Goal: Task Accomplishment & Management: Manage account settings

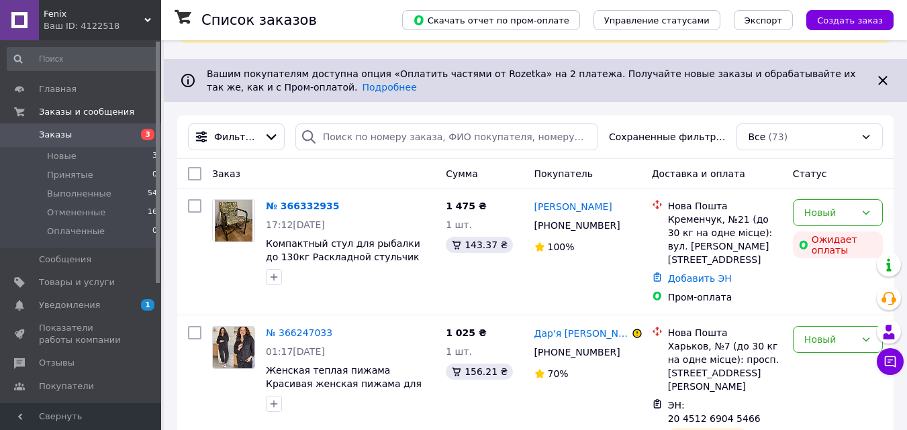
scroll to position [134, 0]
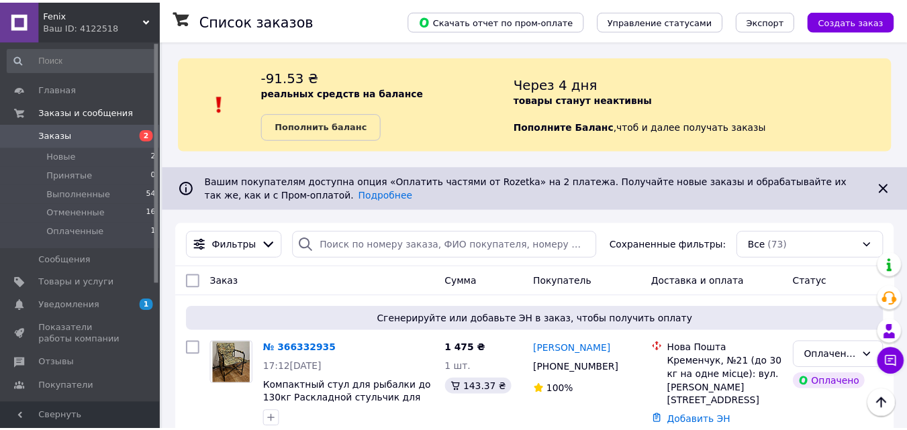
scroll to position [261, 0]
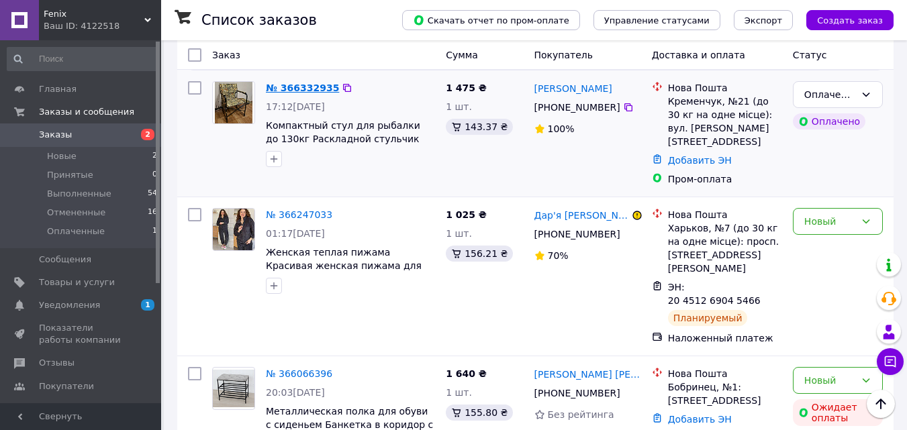
click at [295, 89] on link "№ 366332935" at bounding box center [302, 88] width 73 height 11
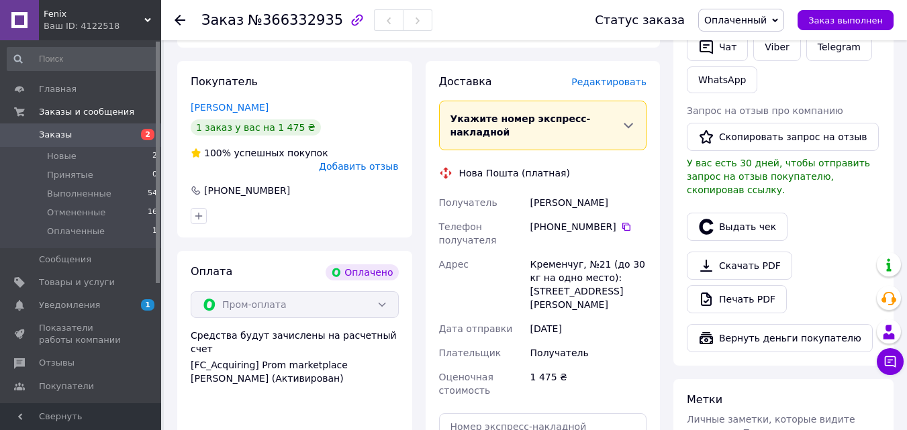
scroll to position [739, 0]
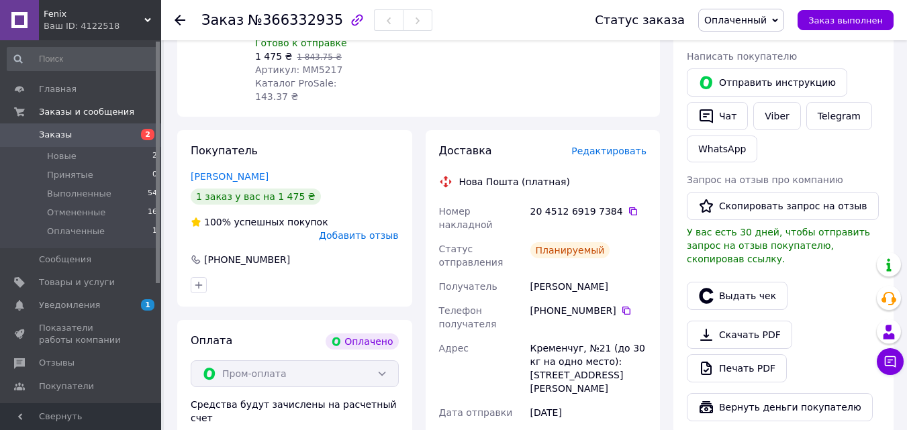
scroll to position [604, 0]
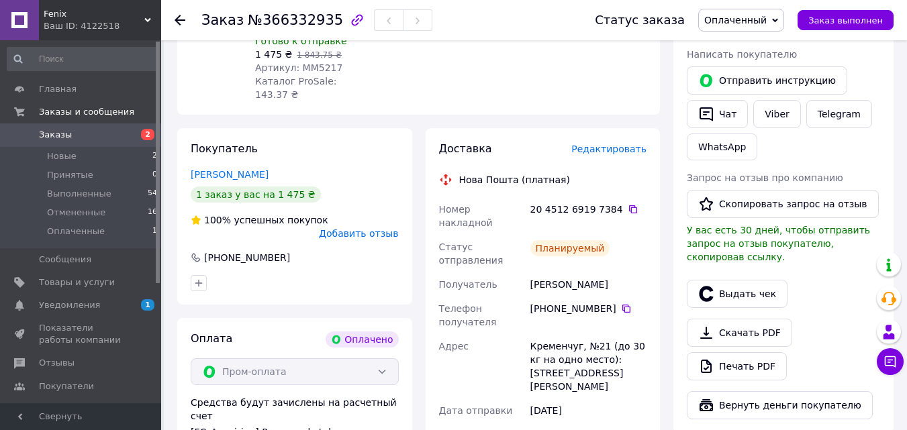
click at [72, 140] on span "Заказы" at bounding box center [81, 135] width 85 height 12
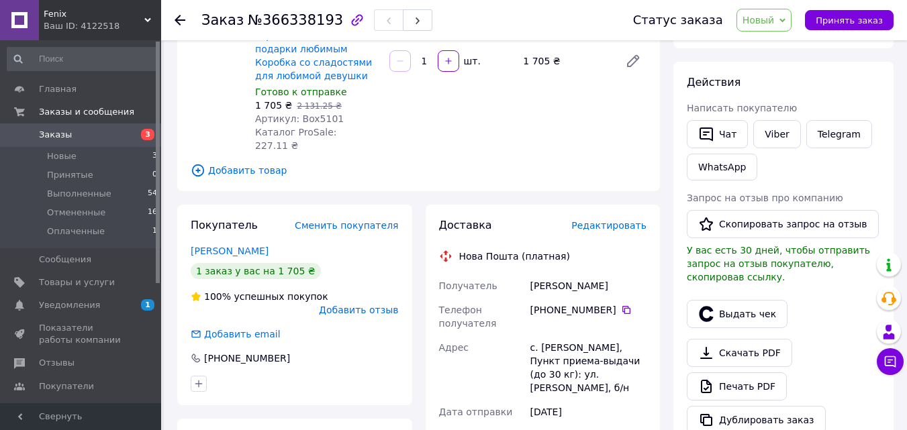
scroll to position [134, 0]
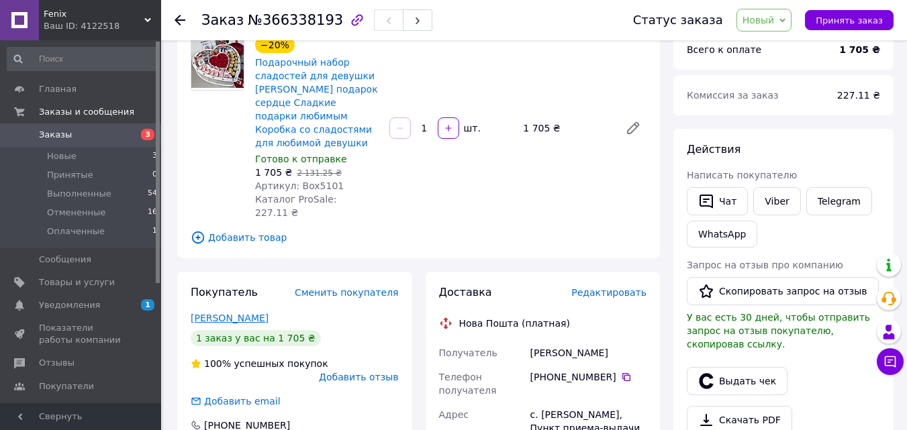
click at [224, 313] on link "Тормозова Анна" at bounding box center [230, 318] width 78 height 11
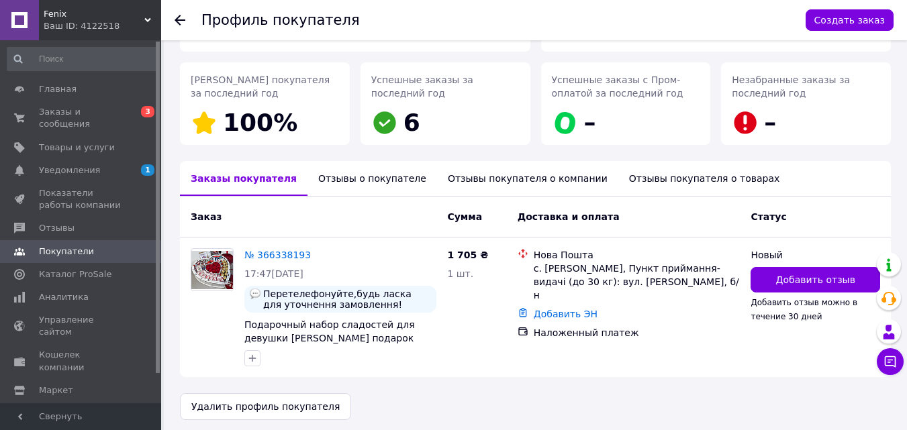
scroll to position [189, 0]
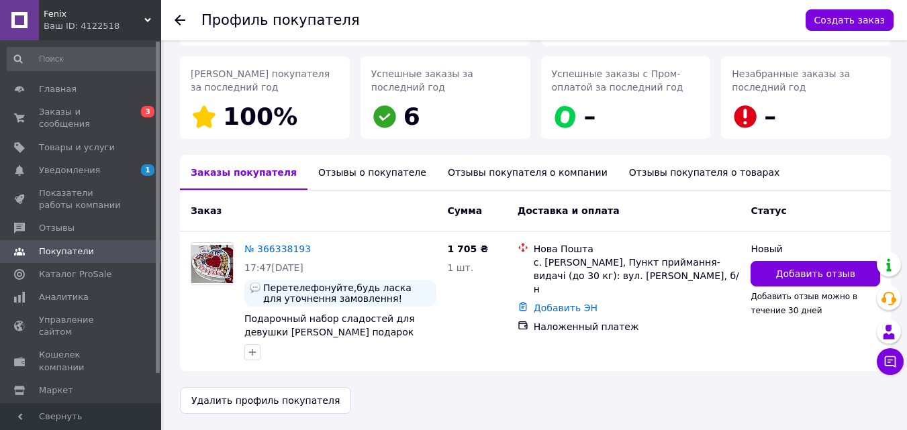
click at [381, 177] on div "Отзывы о покупателе" at bounding box center [373, 172] width 130 height 35
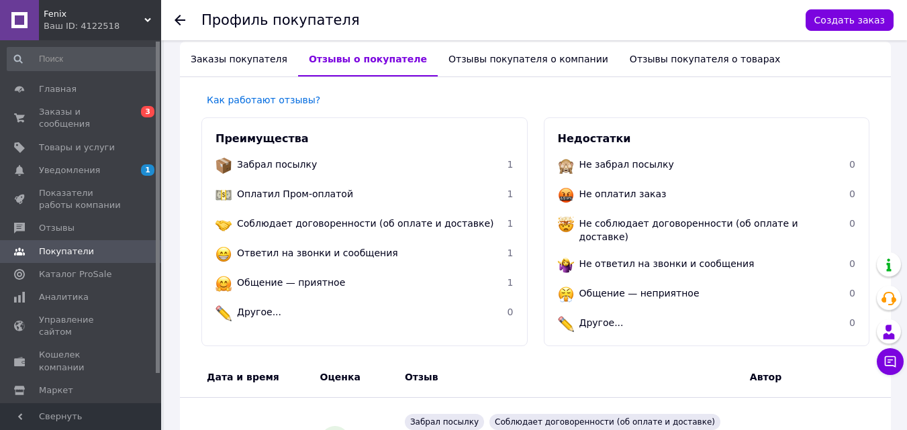
scroll to position [99, 0]
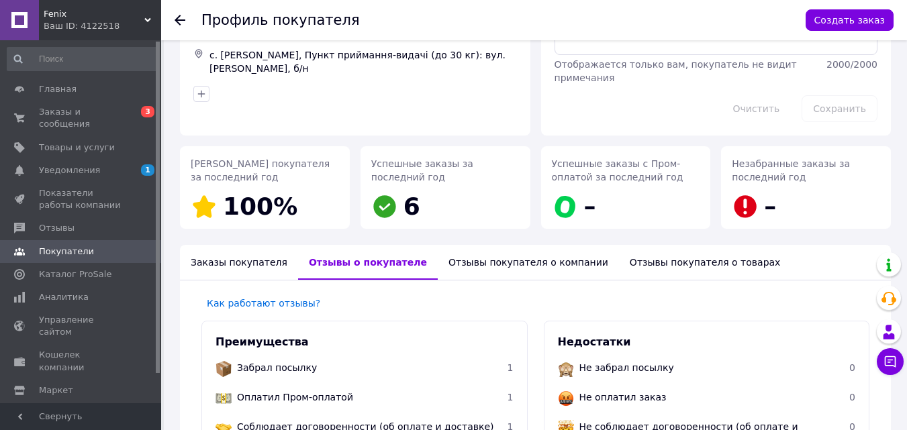
click at [181, 19] on icon at bounding box center [180, 20] width 11 height 11
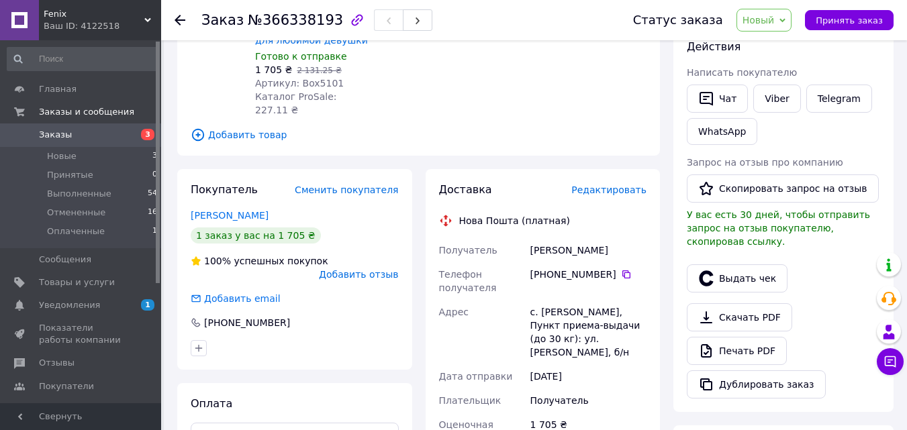
scroll to position [269, 0]
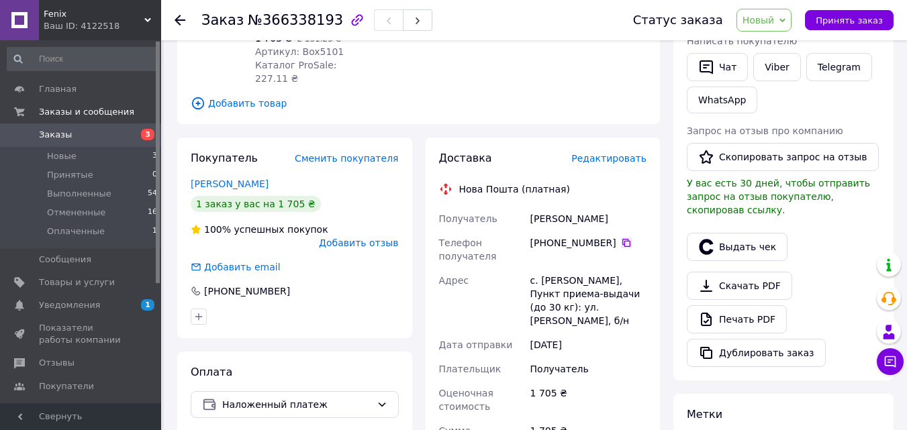
click at [623, 239] on icon at bounding box center [627, 243] width 8 height 8
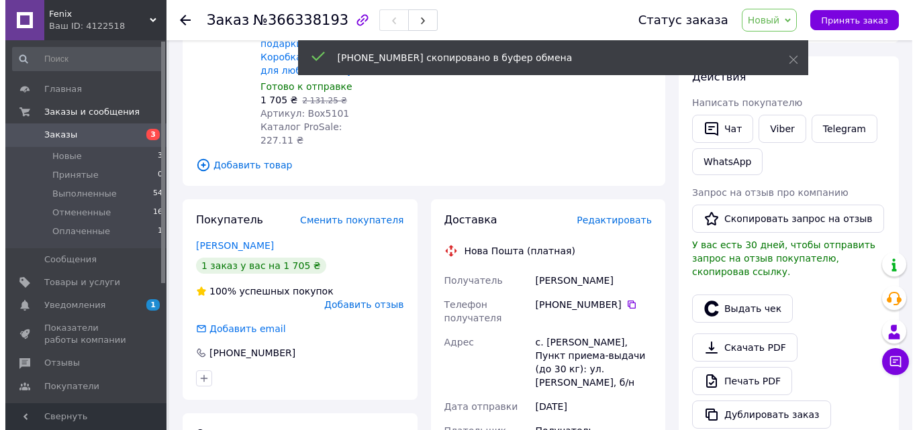
scroll to position [201, 0]
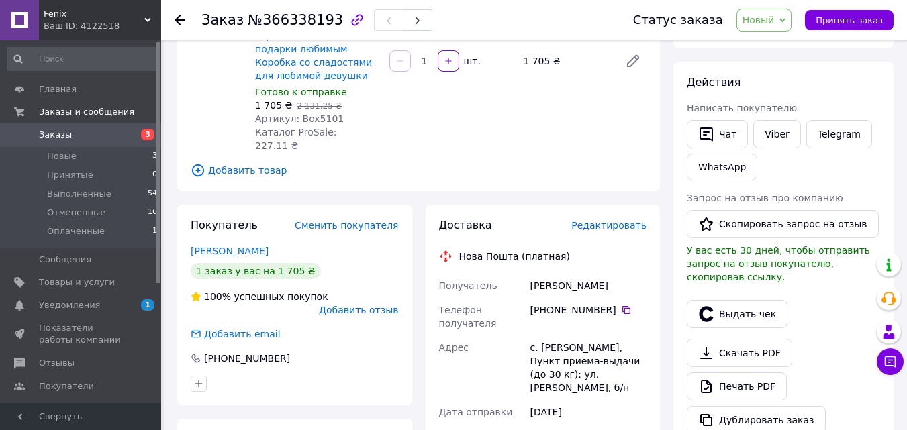
click at [623, 220] on span "Редактировать" at bounding box center [608, 225] width 75 height 11
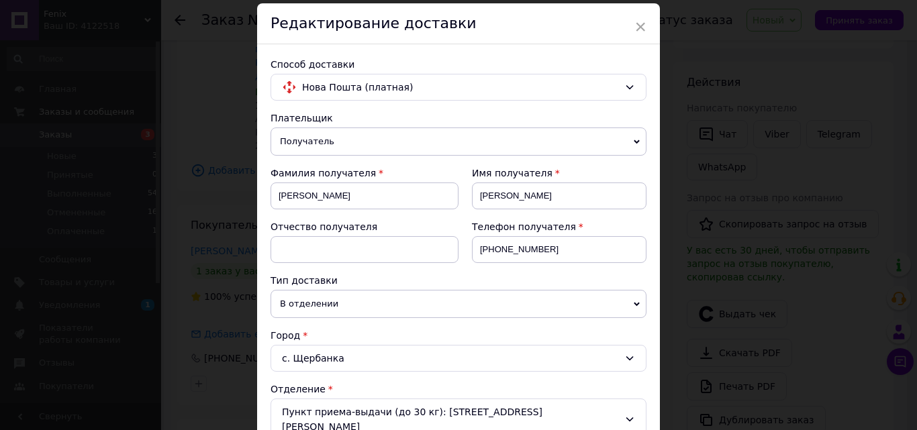
scroll to position [67, 0]
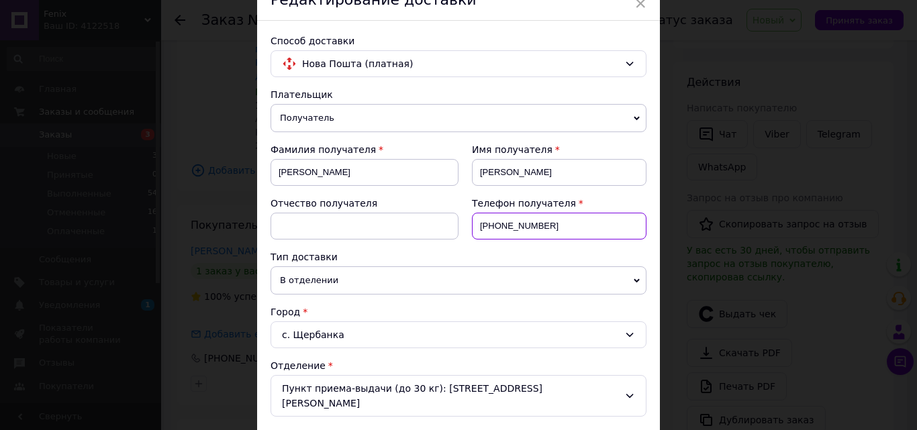
drag, startPoint x: 549, startPoint y: 227, endPoint x: 493, endPoint y: 230, distance: 56.5
click at [493, 230] on input "+380635126138" at bounding box center [559, 226] width 175 height 27
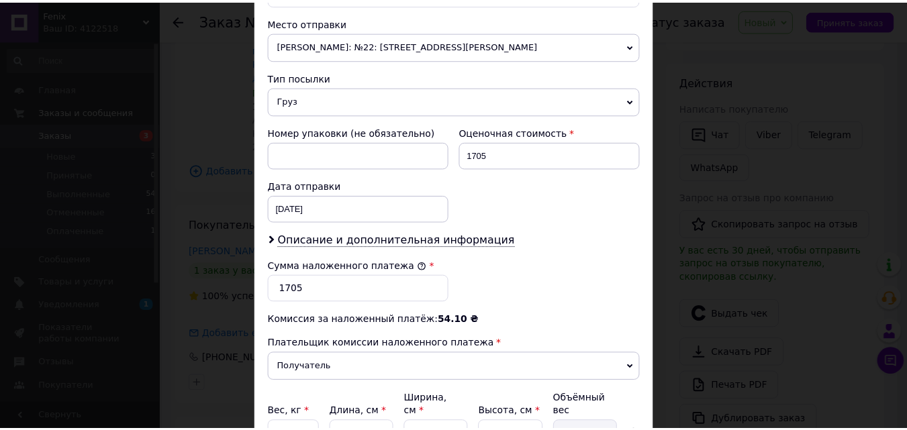
scroll to position [594, 0]
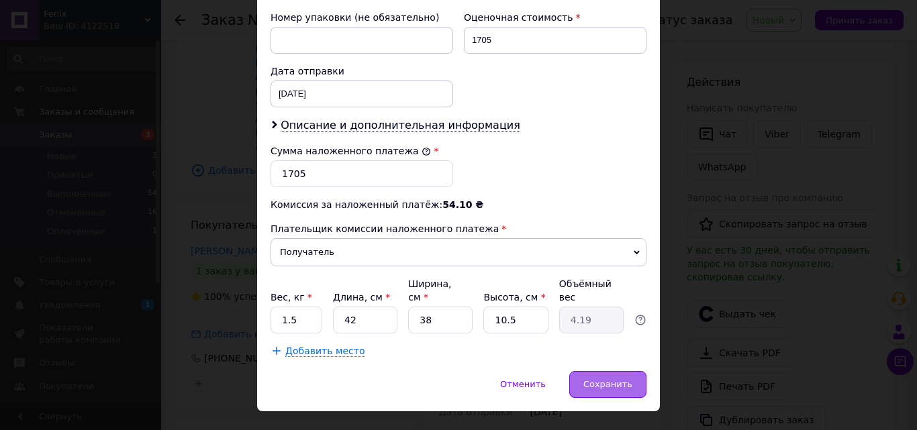
type input "+380674576737"
click at [621, 371] on div "Сохранить" at bounding box center [607, 384] width 77 height 27
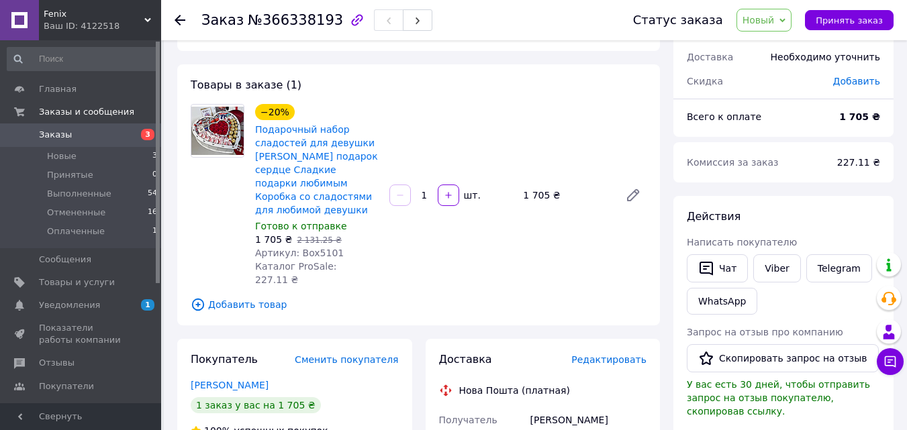
scroll to position [0, 0]
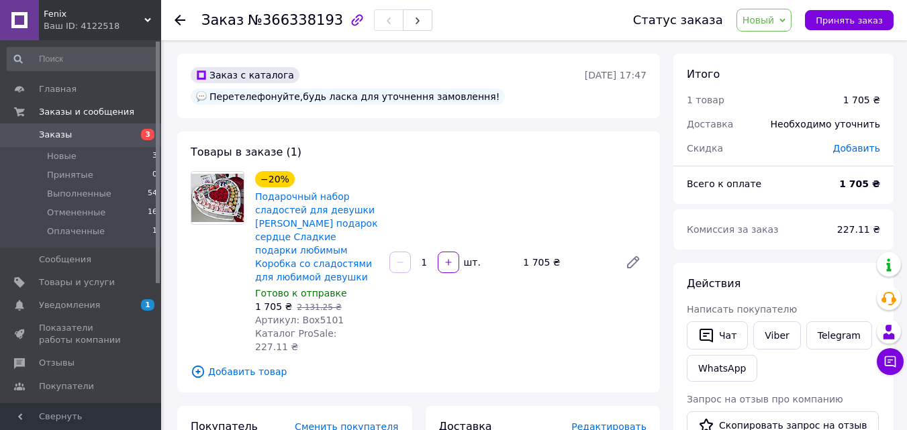
click at [94, 134] on span "Заказы" at bounding box center [81, 135] width 85 height 12
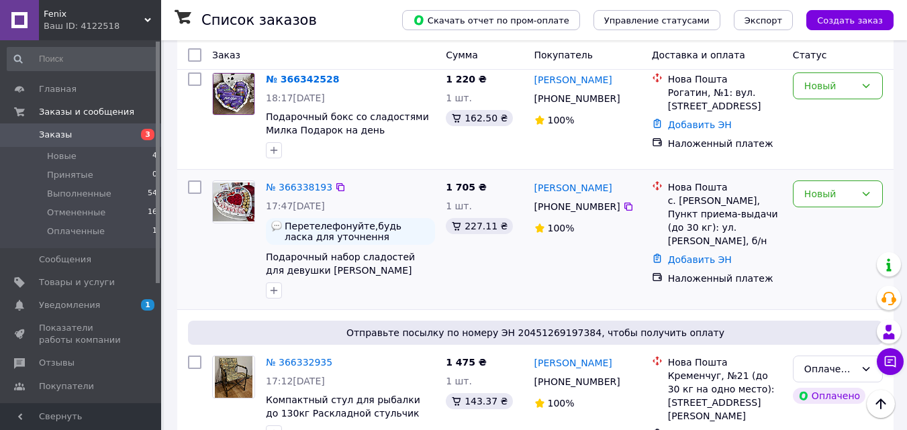
scroll to position [201, 0]
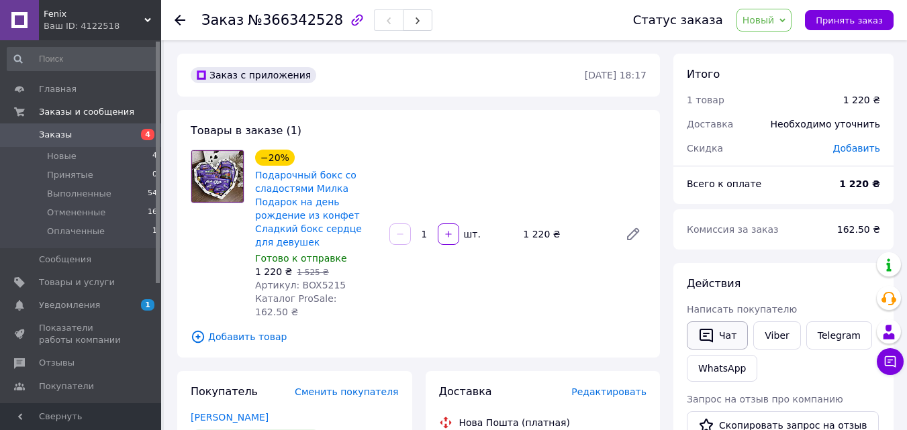
click at [727, 334] on button "Чат" at bounding box center [717, 336] width 61 height 28
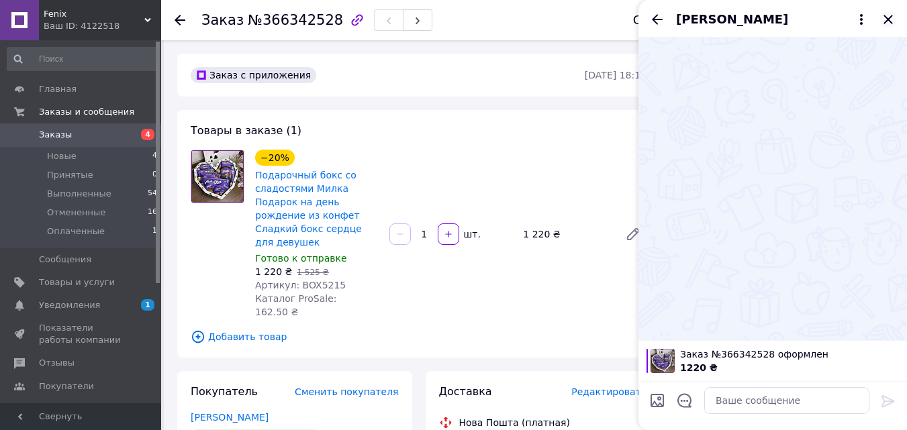
click at [891, 15] on icon "Закрыть" at bounding box center [888, 19] width 16 height 16
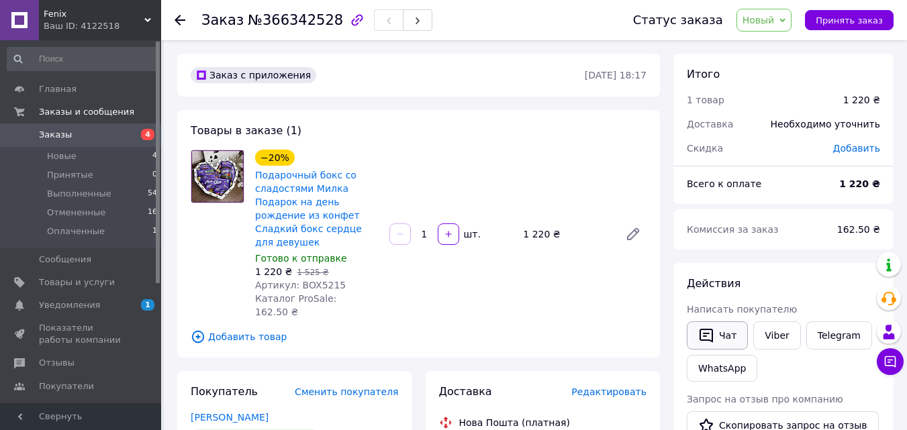
click at [727, 332] on button "Чат" at bounding box center [717, 336] width 61 height 28
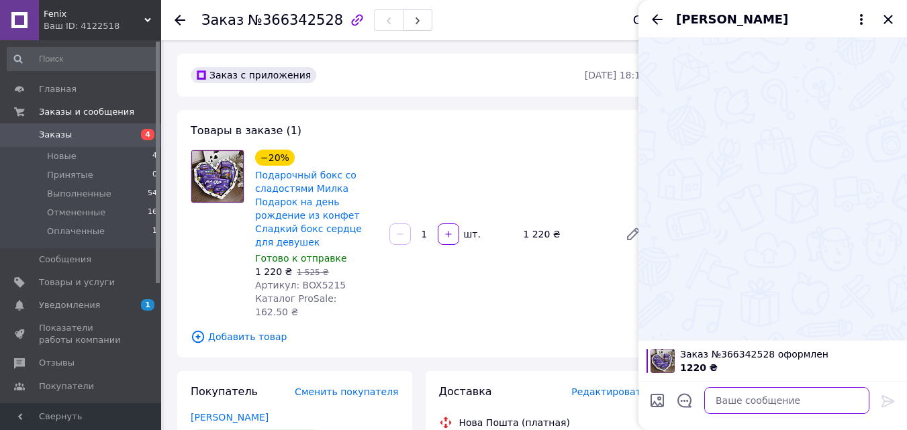
paste textarea "Добрий вечір. Ви замовили солодкий бокс серце. Оплата накладений платіж. Все ві…"
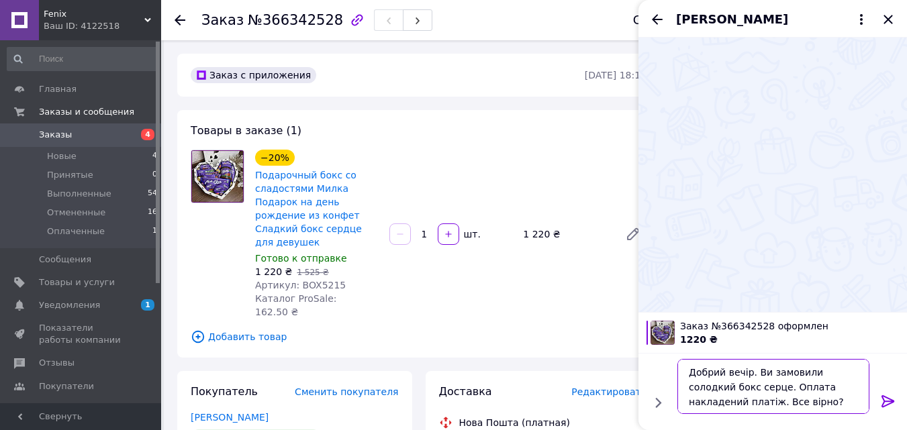
type textarea "Добрий вечір. Ви замовили солодкий бокс серце. Оплата накладений платіж. Все ві…"
click at [888, 401] on icon at bounding box center [888, 402] width 13 height 12
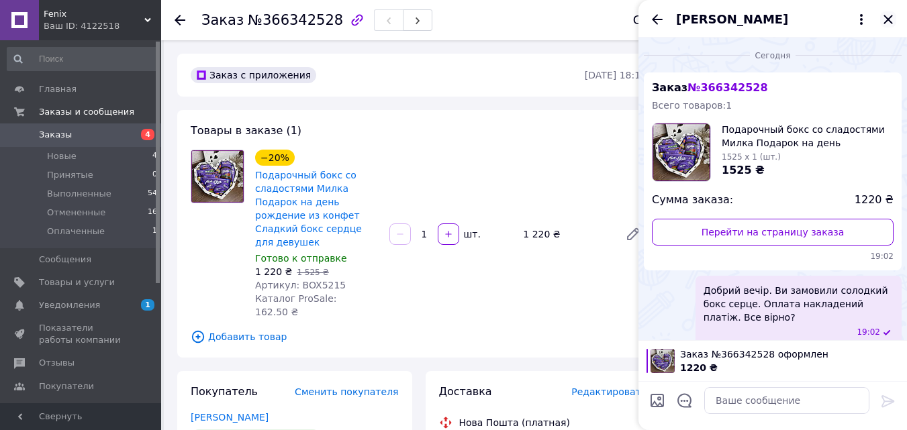
click at [892, 21] on icon "Закрыть" at bounding box center [888, 19] width 16 height 16
